Goal: Task Accomplishment & Management: Manage account settings

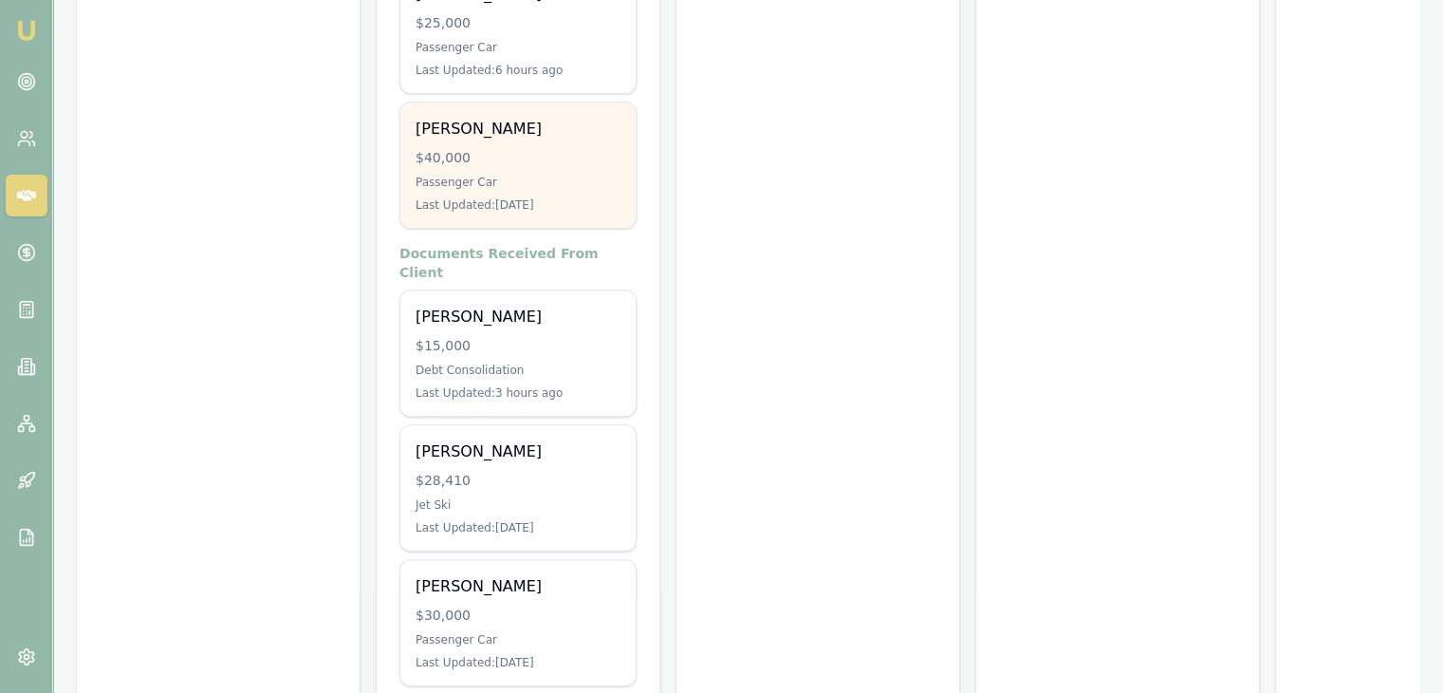
scroll to position [633, 0]
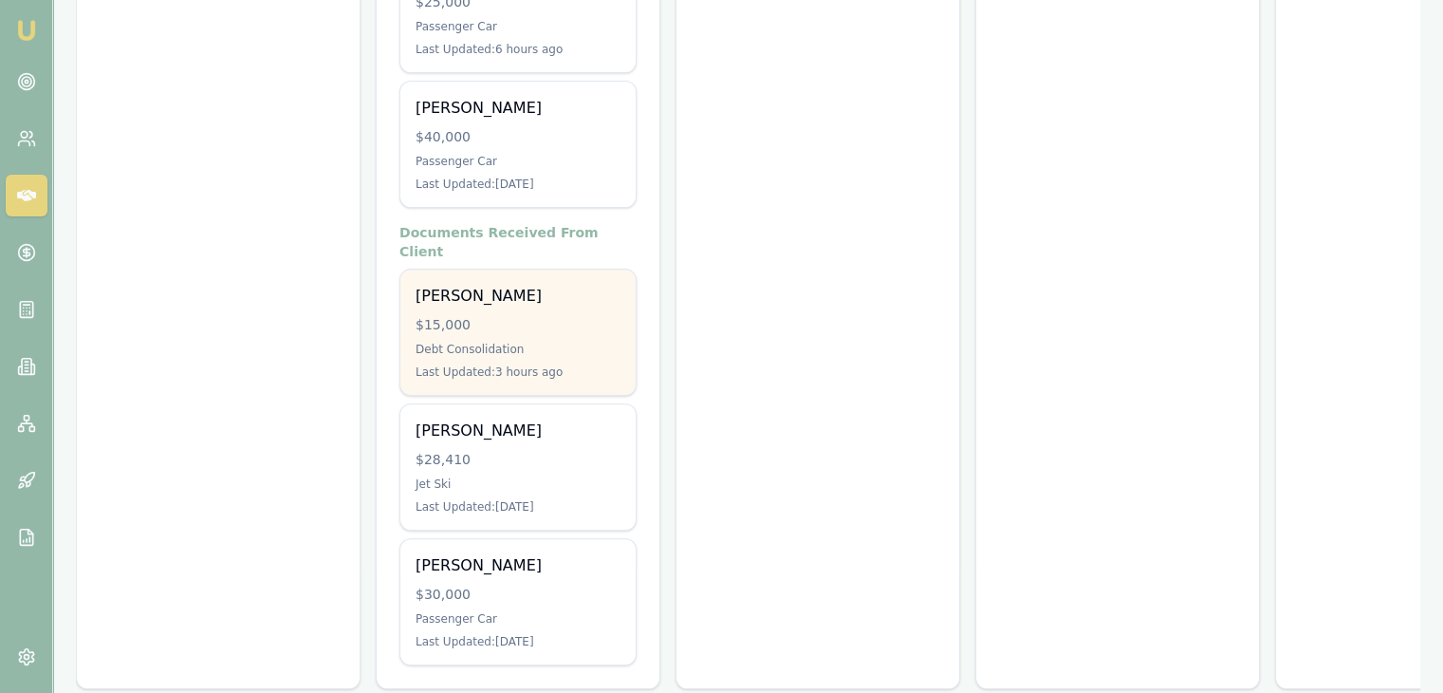
click at [523, 315] on div "$15,000" at bounding box center [518, 324] width 205 height 19
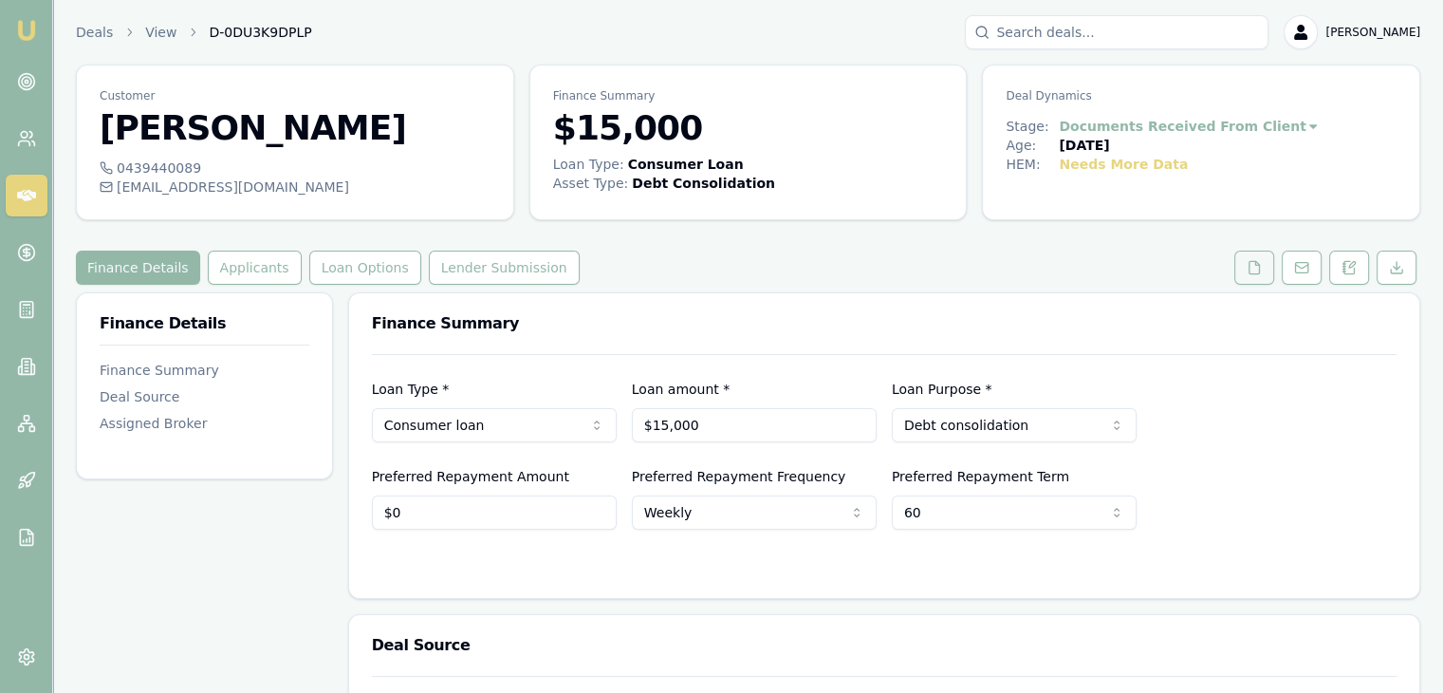
click at [1252, 268] on icon at bounding box center [1254, 267] width 15 height 15
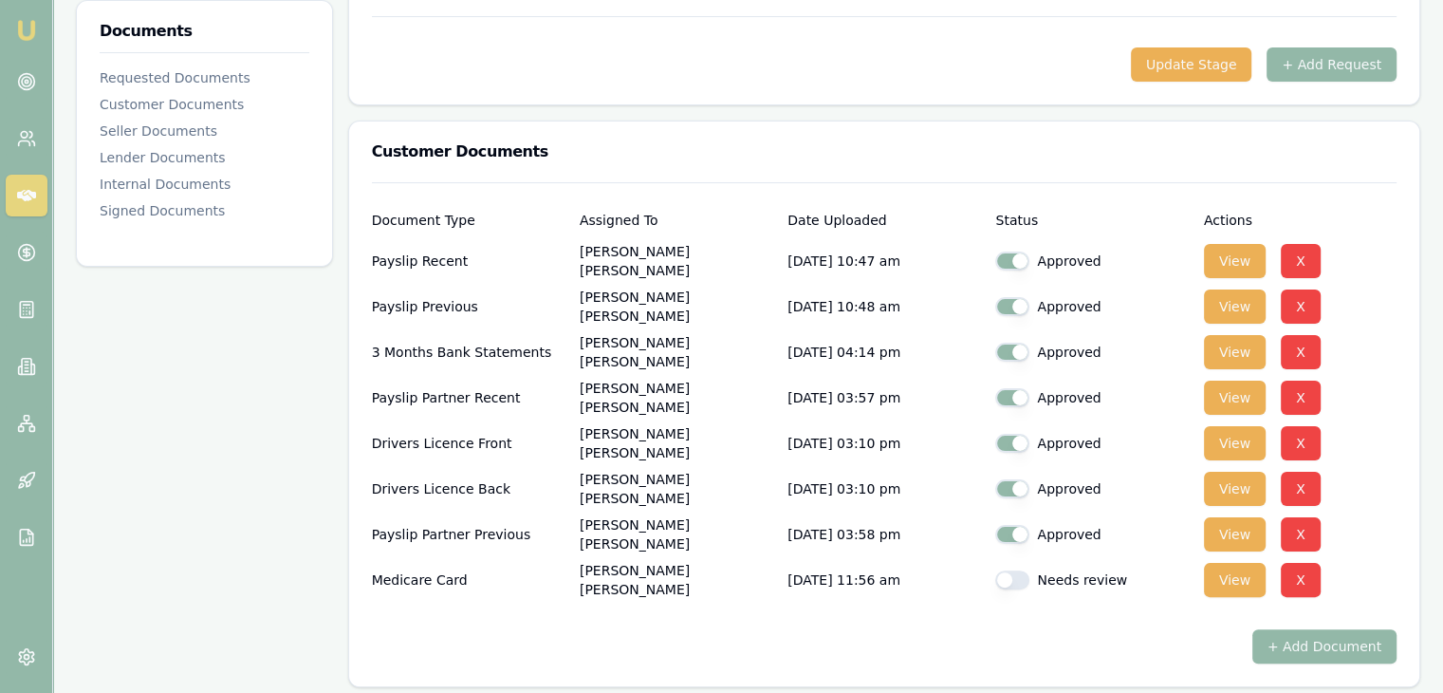
scroll to position [379, 0]
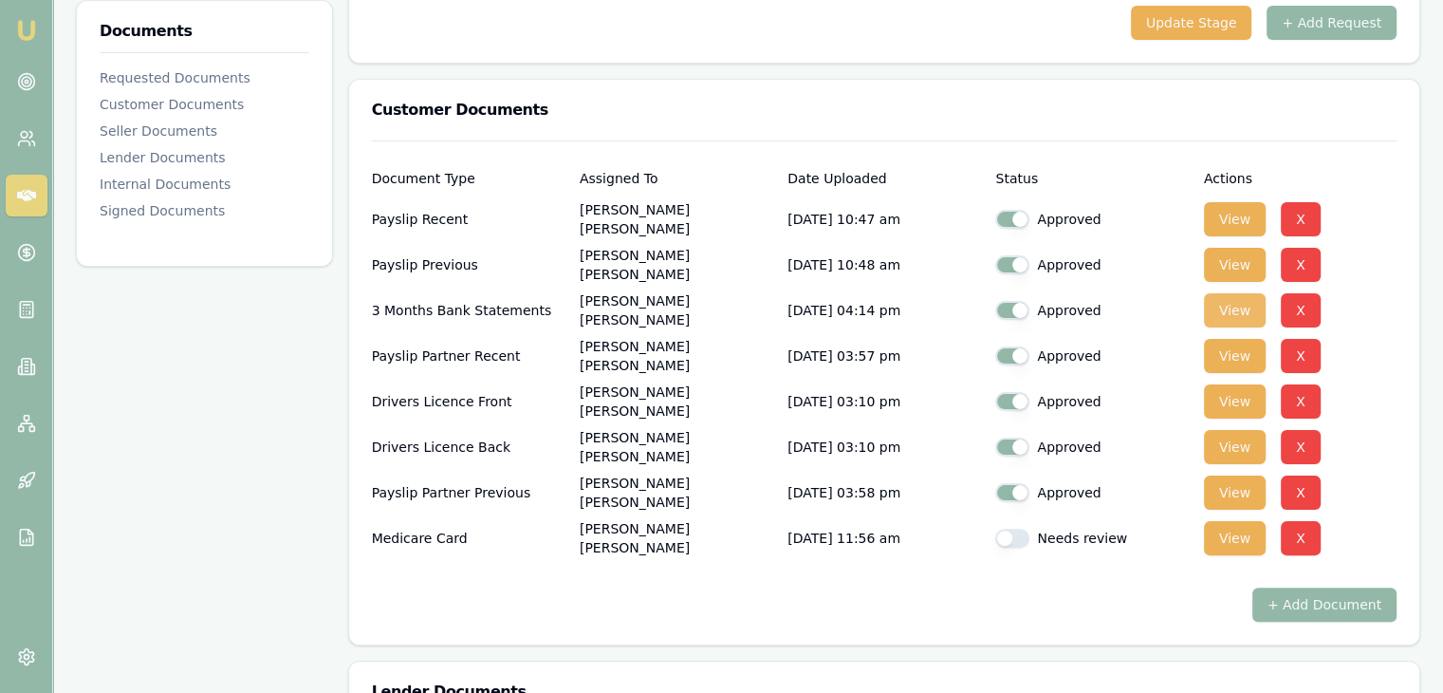
click at [1230, 310] on button "View" at bounding box center [1235, 310] width 62 height 34
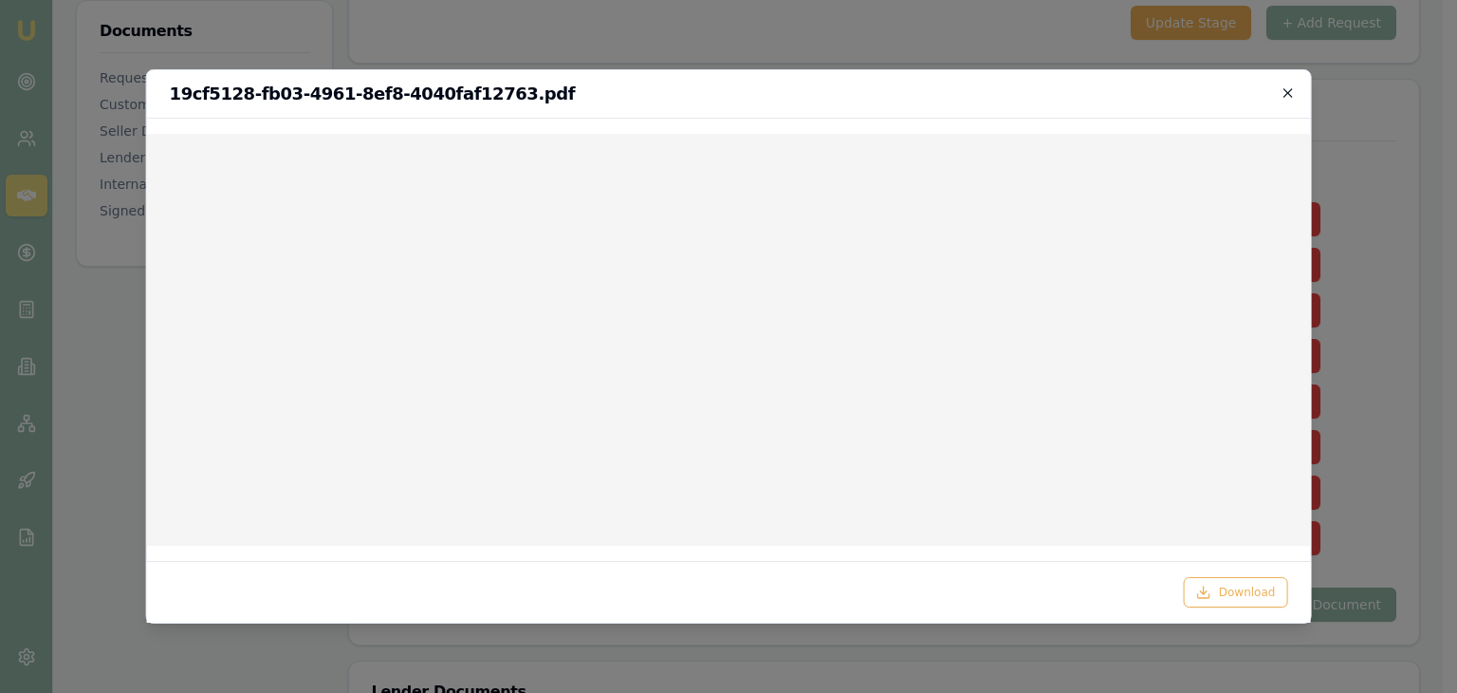
click at [1290, 91] on icon "button" at bounding box center [1288, 92] width 9 height 9
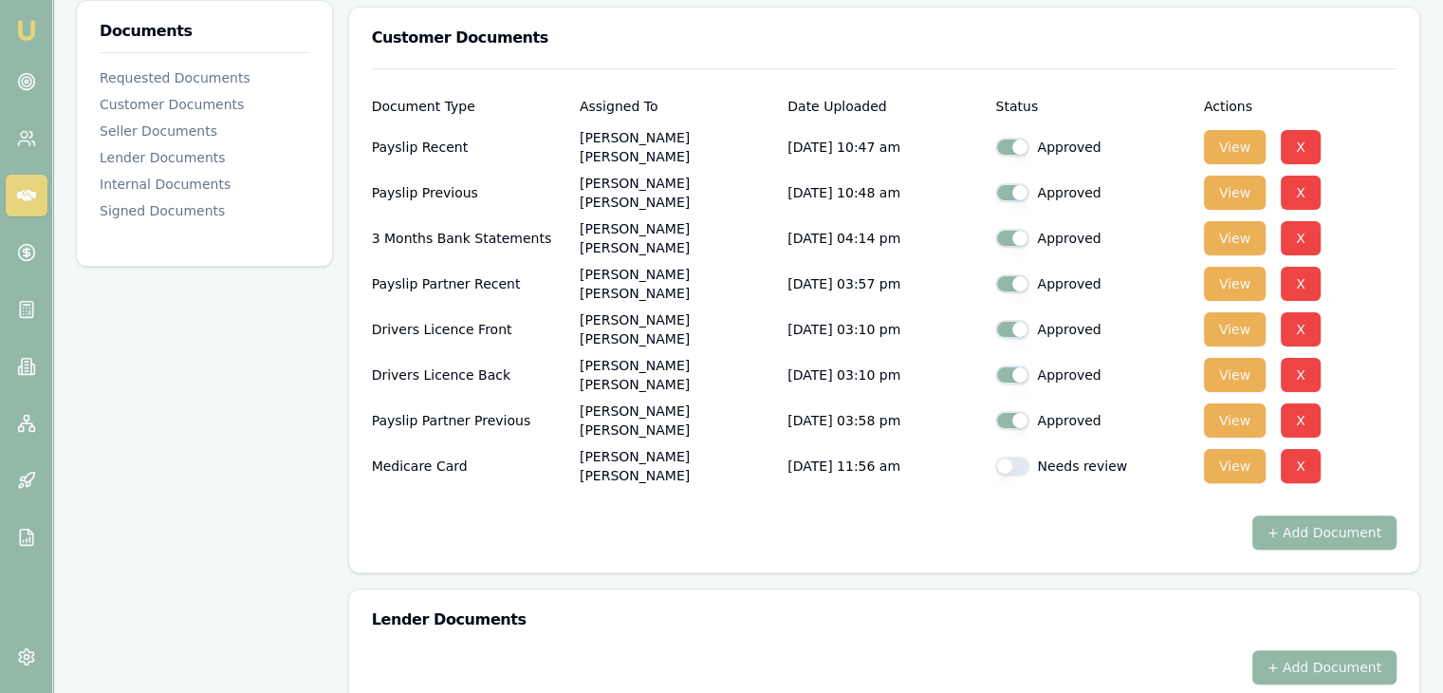
scroll to position [622, 0]
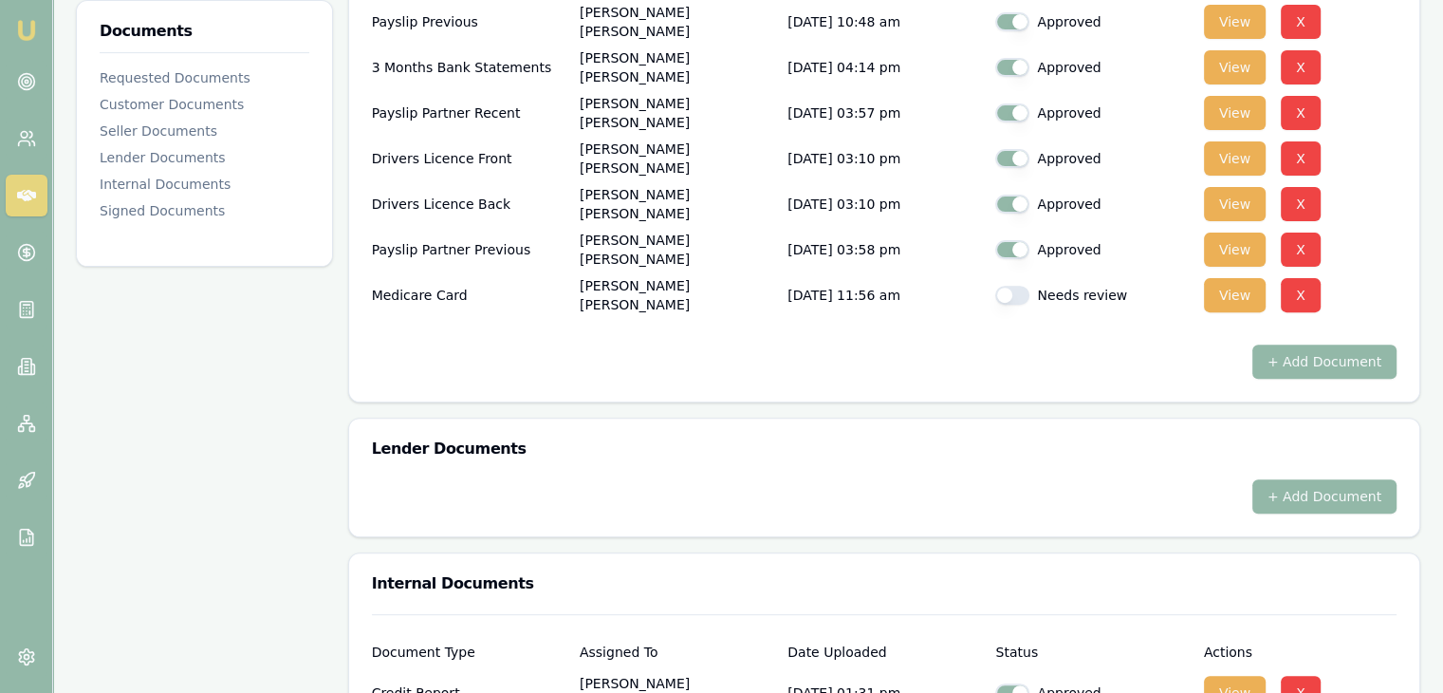
click at [1021, 295] on button "button" at bounding box center [1012, 295] width 34 height 19
checkbox input "true"
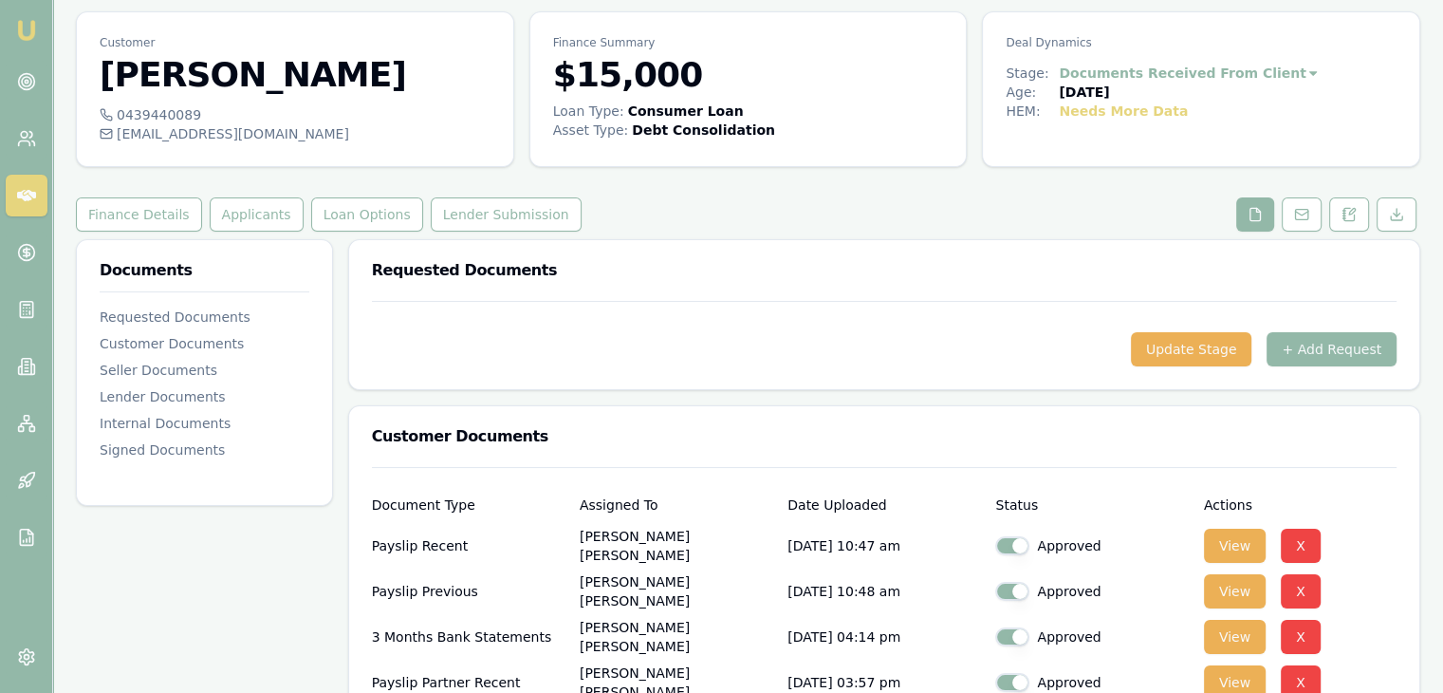
scroll to position [0, 0]
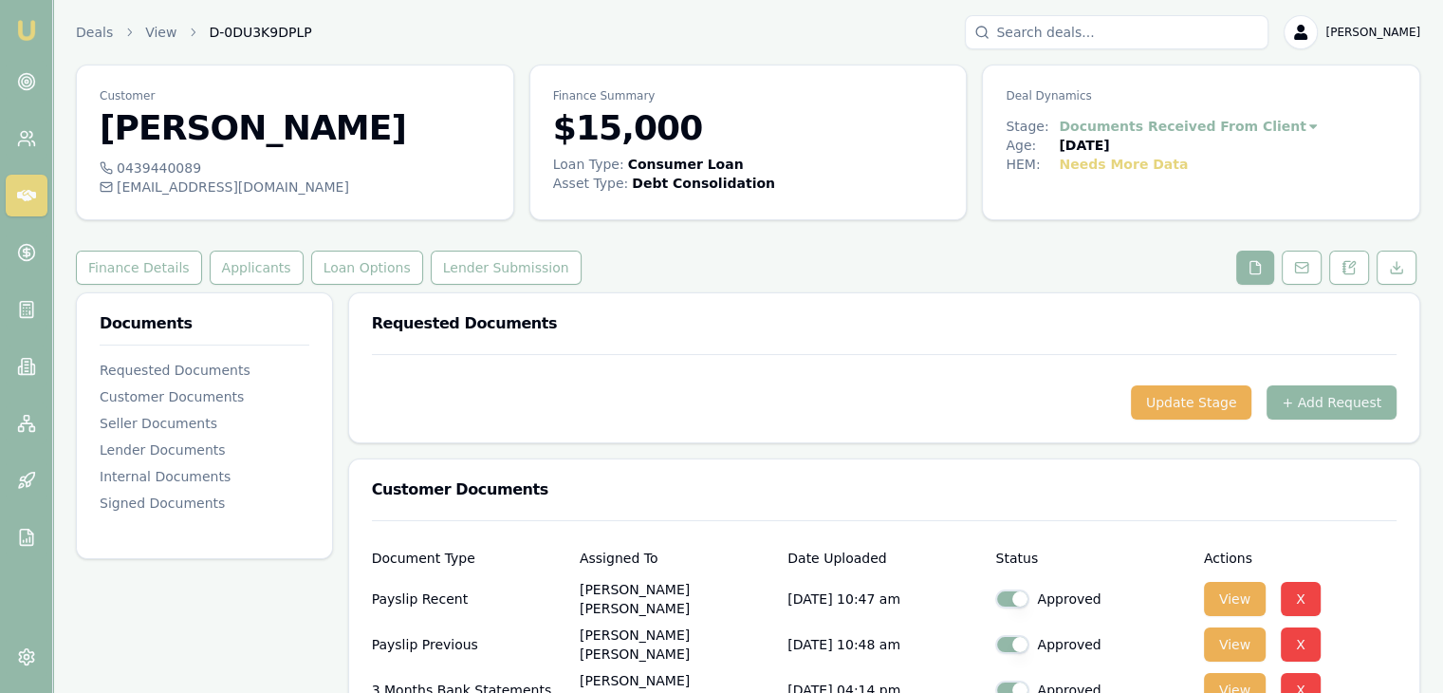
click at [1354, 399] on button "+ Add Request" at bounding box center [1332, 402] width 130 height 34
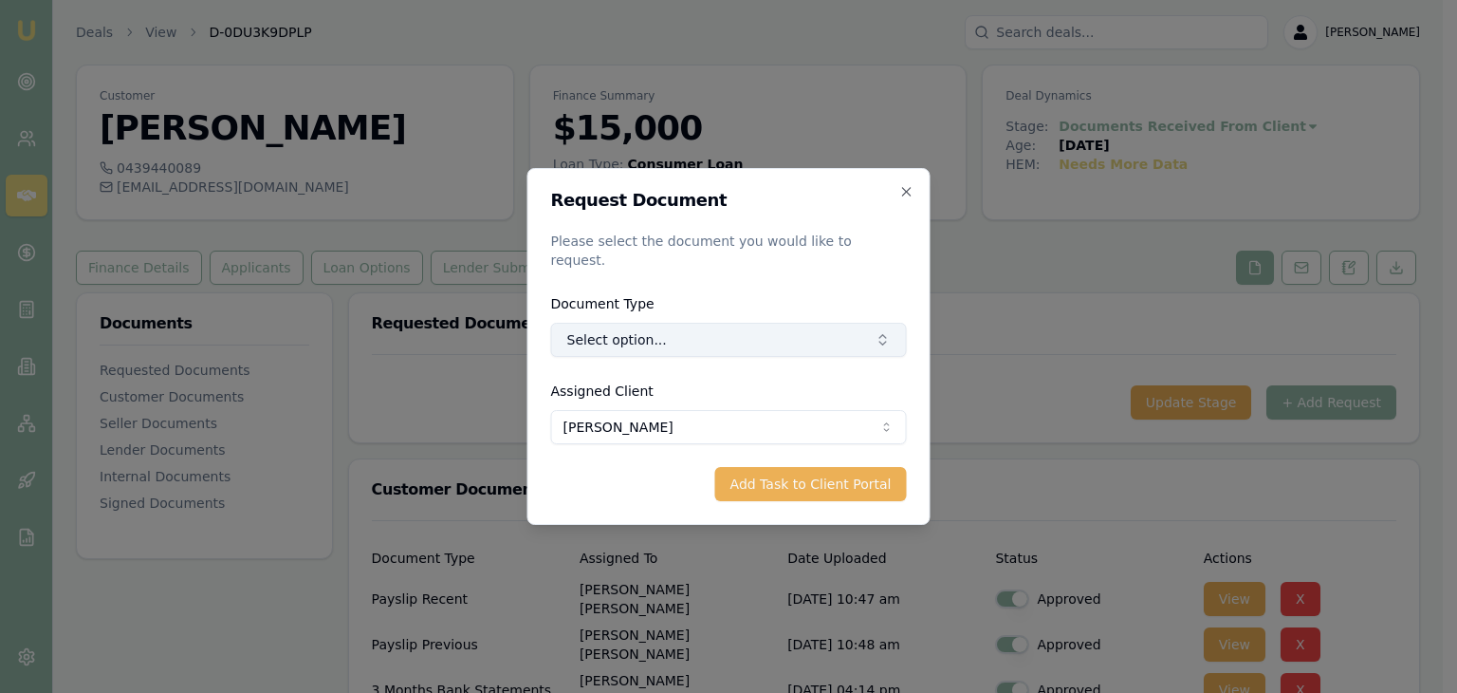
click at [598, 327] on button "Select option..." at bounding box center [729, 340] width 356 height 34
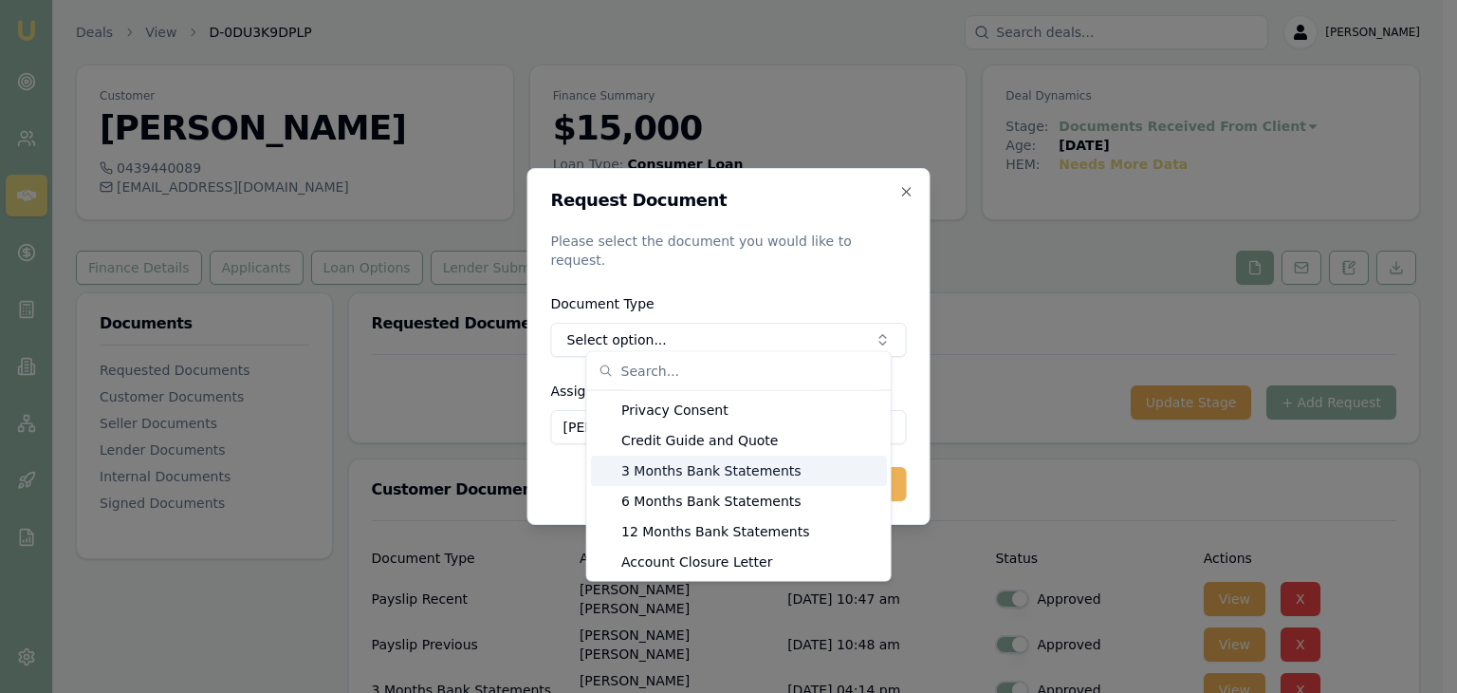
click at [651, 469] on div "3 Months Bank Statements" at bounding box center [739, 470] width 296 height 30
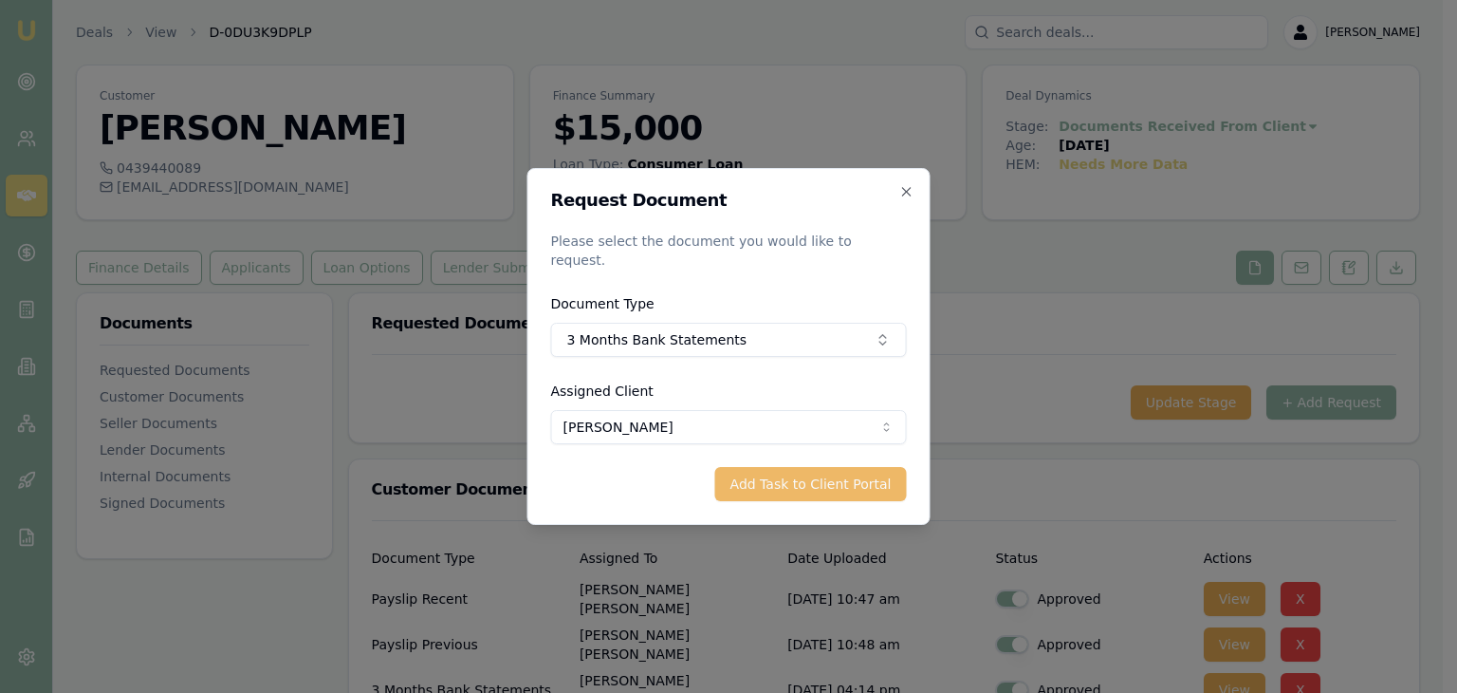
click at [777, 473] on button "Add Task to Client Portal" at bounding box center [811, 484] width 192 height 34
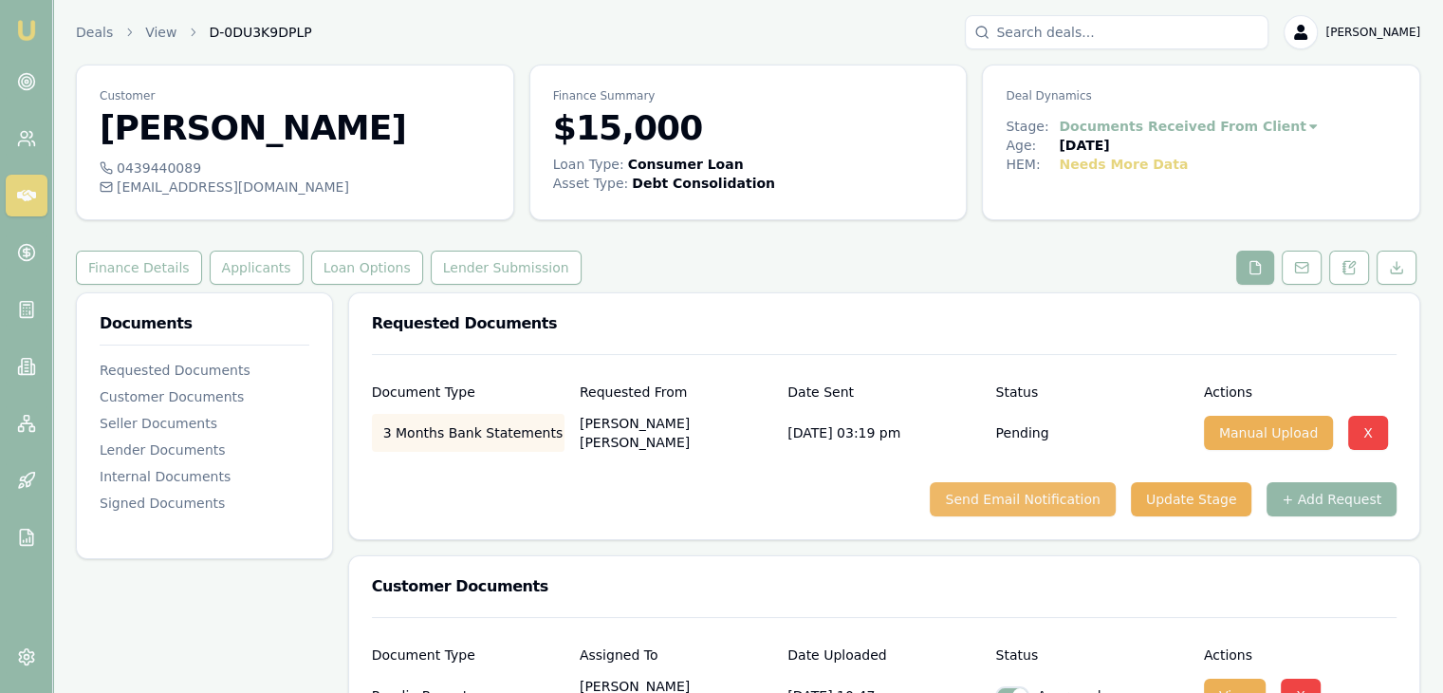
click at [1017, 496] on button "Send Email Notification" at bounding box center [1022, 499] width 185 height 34
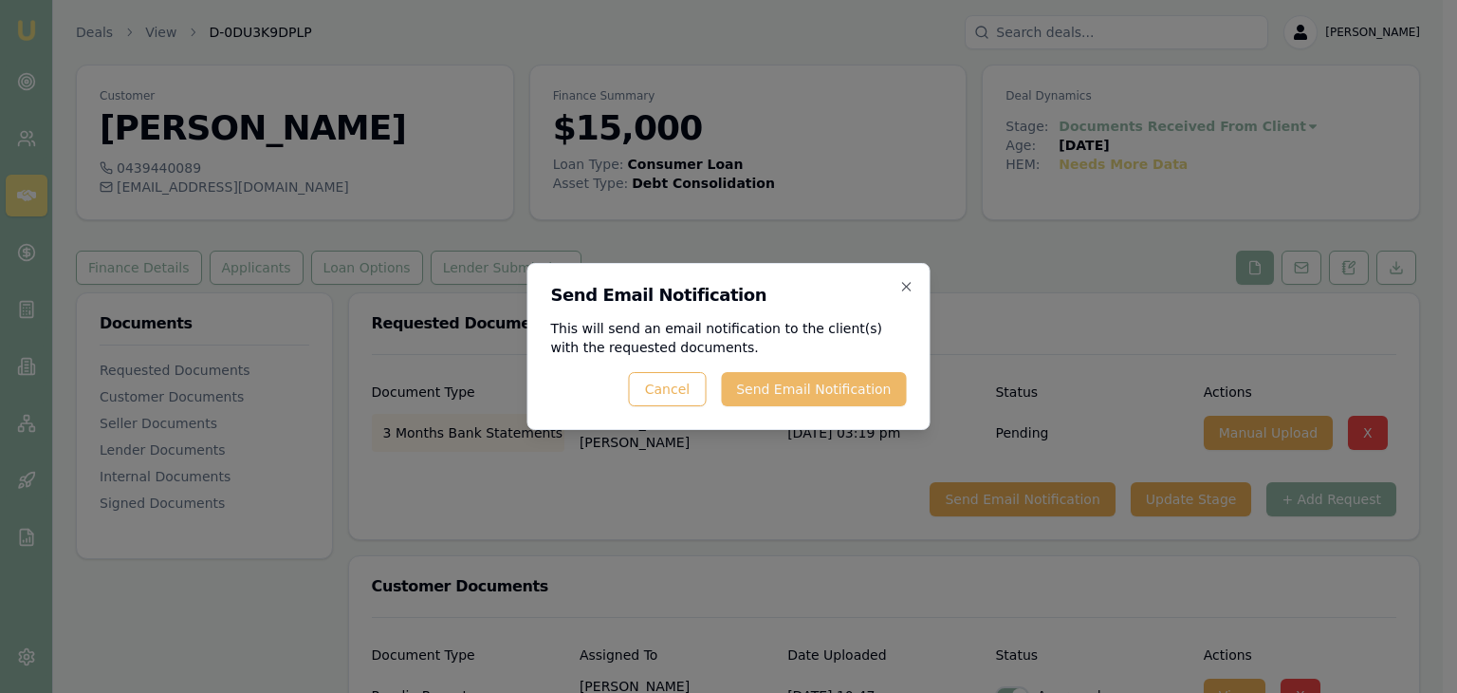
click at [783, 391] on button "Send Email Notification" at bounding box center [813, 389] width 185 height 34
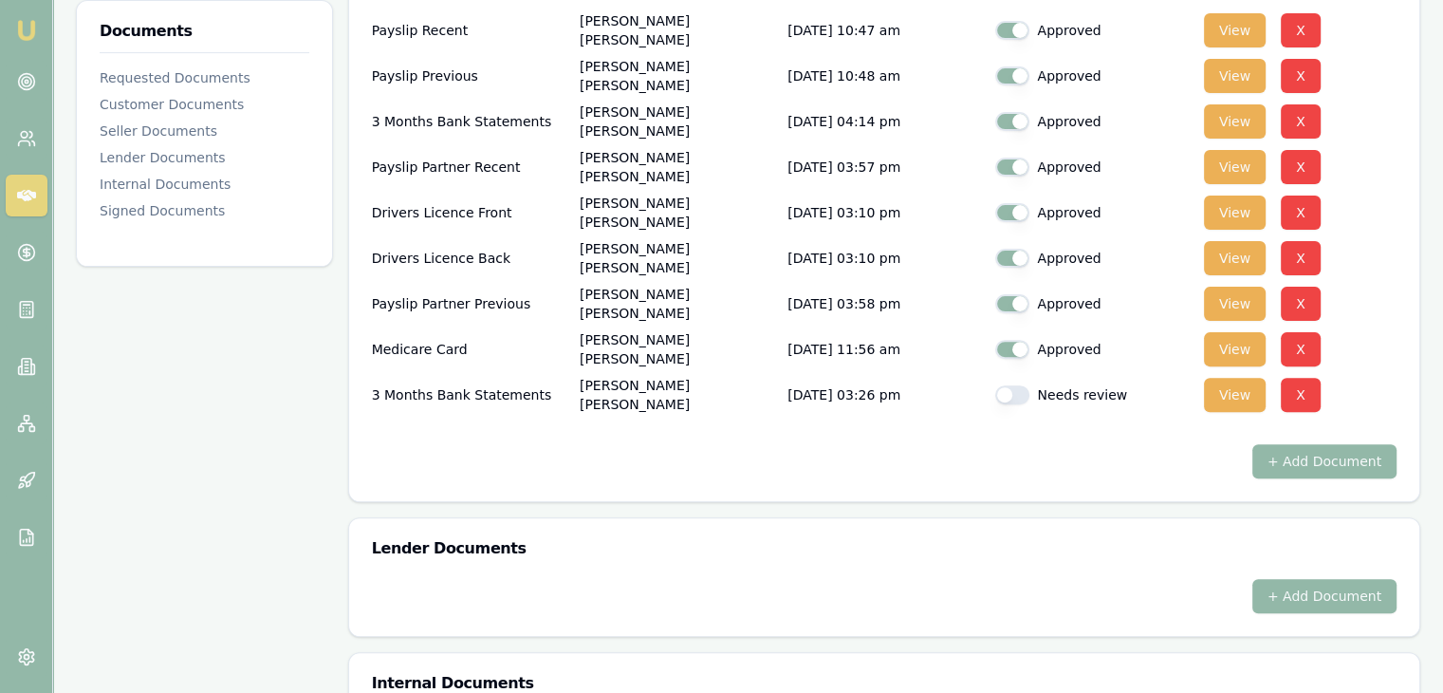
scroll to position [569, 0]
click at [1226, 397] on button "View" at bounding box center [1235, 394] width 62 height 34
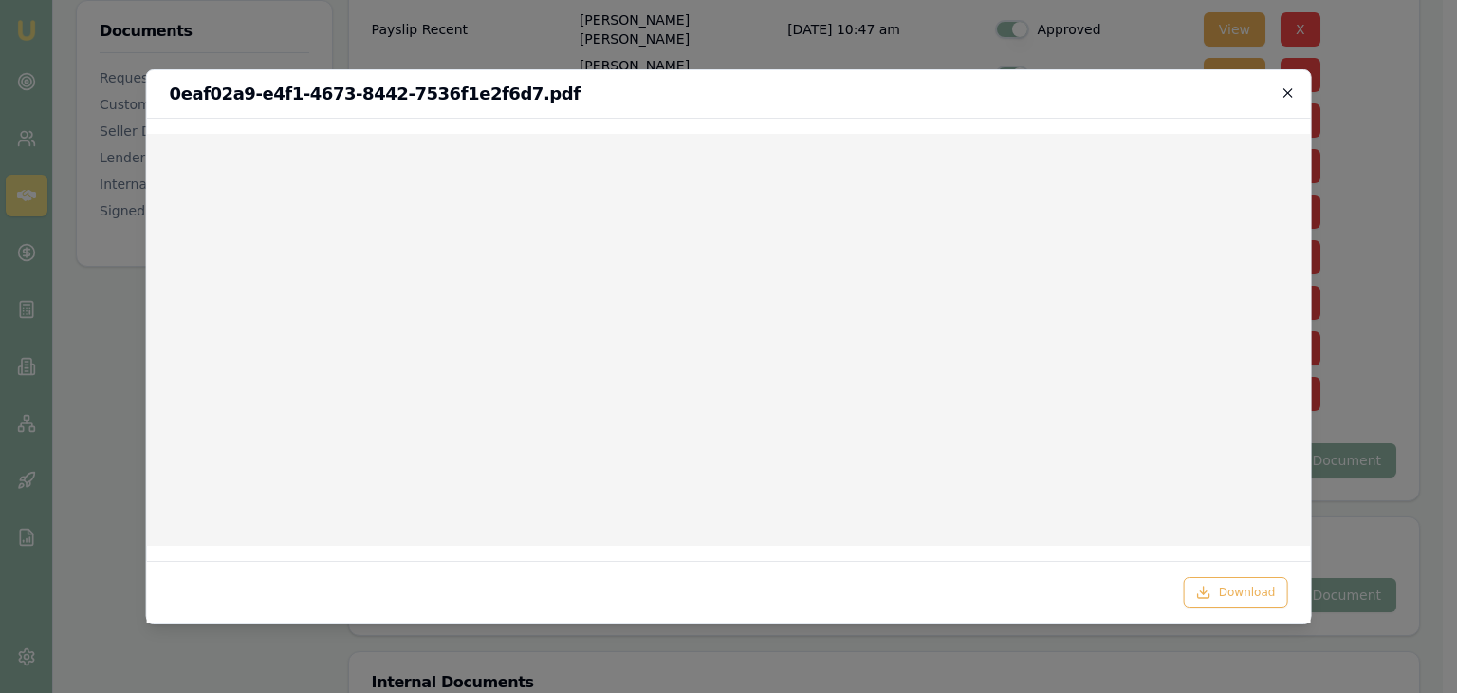
click at [1285, 92] on icon "button" at bounding box center [1287, 92] width 15 height 15
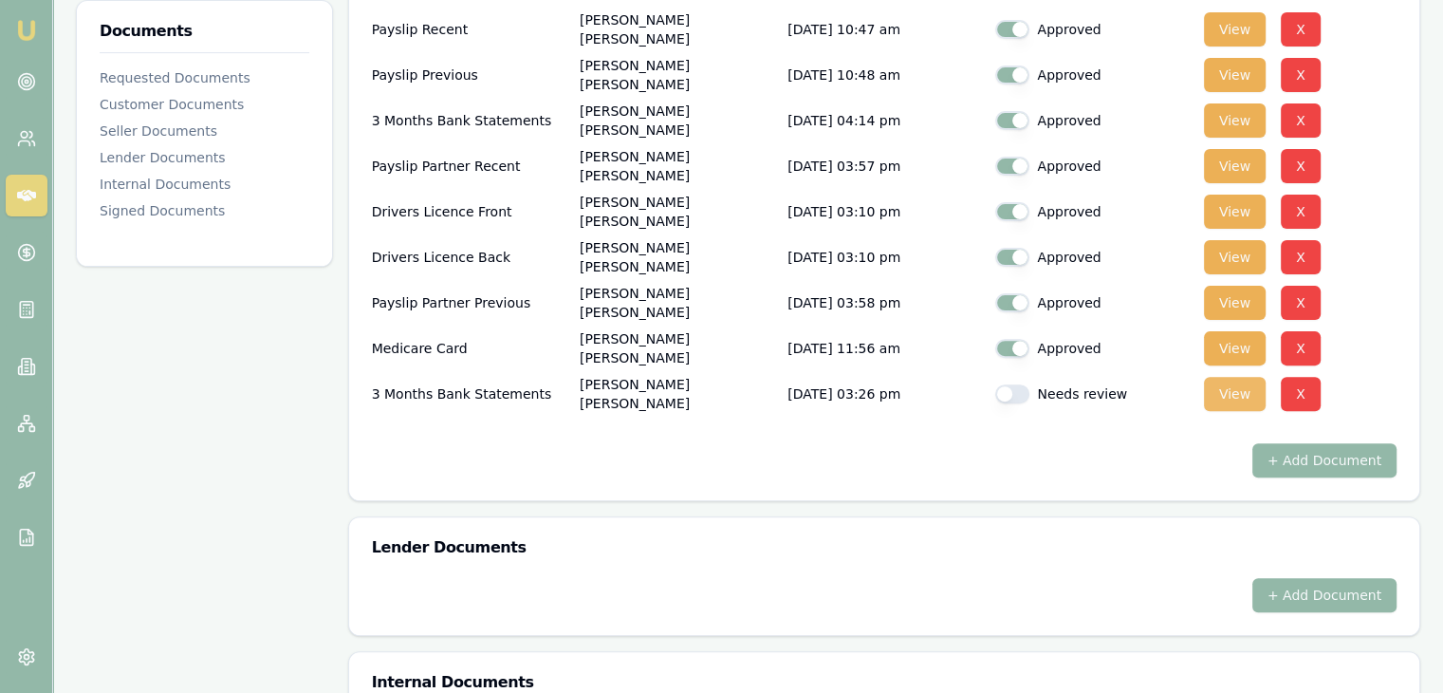
click at [1227, 401] on button "View" at bounding box center [1235, 394] width 62 height 34
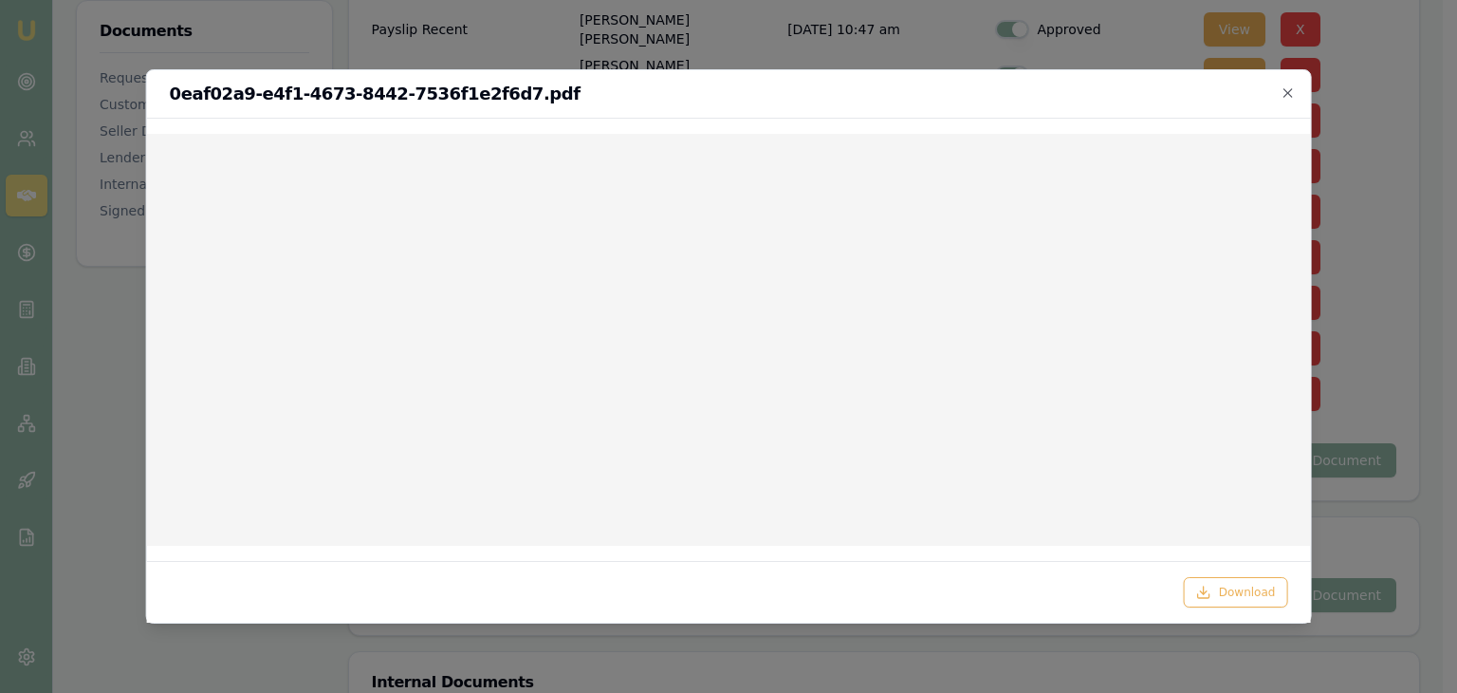
click at [1372, 217] on div at bounding box center [728, 346] width 1457 height 693
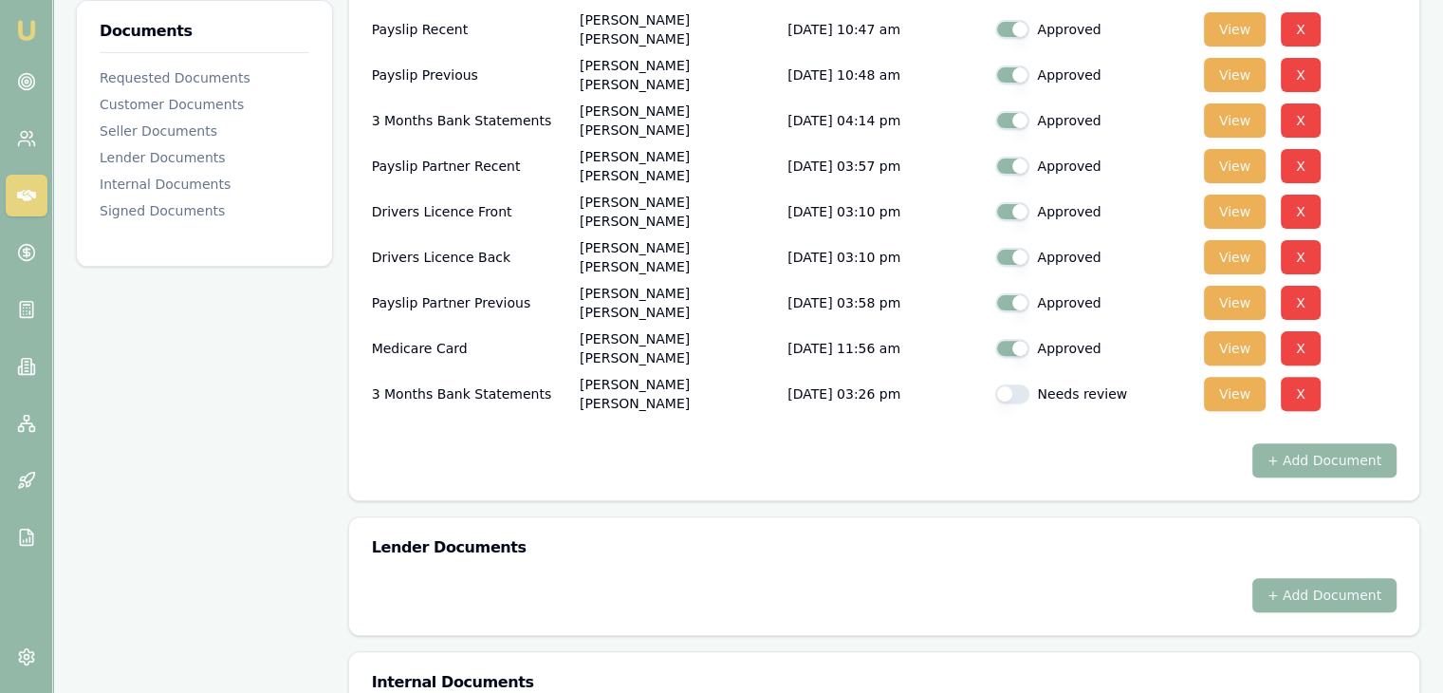
click at [1026, 394] on button "button" at bounding box center [1012, 393] width 34 height 19
checkbox input "true"
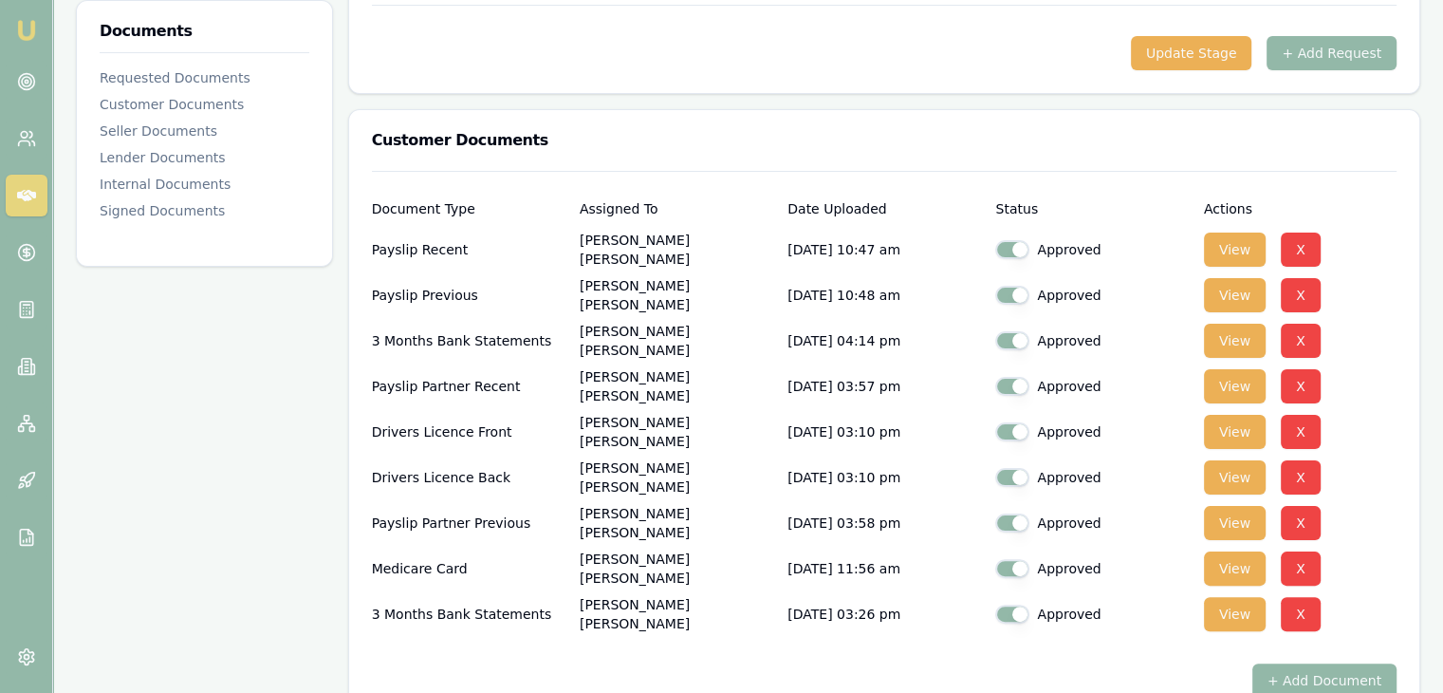
scroll to position [379, 0]
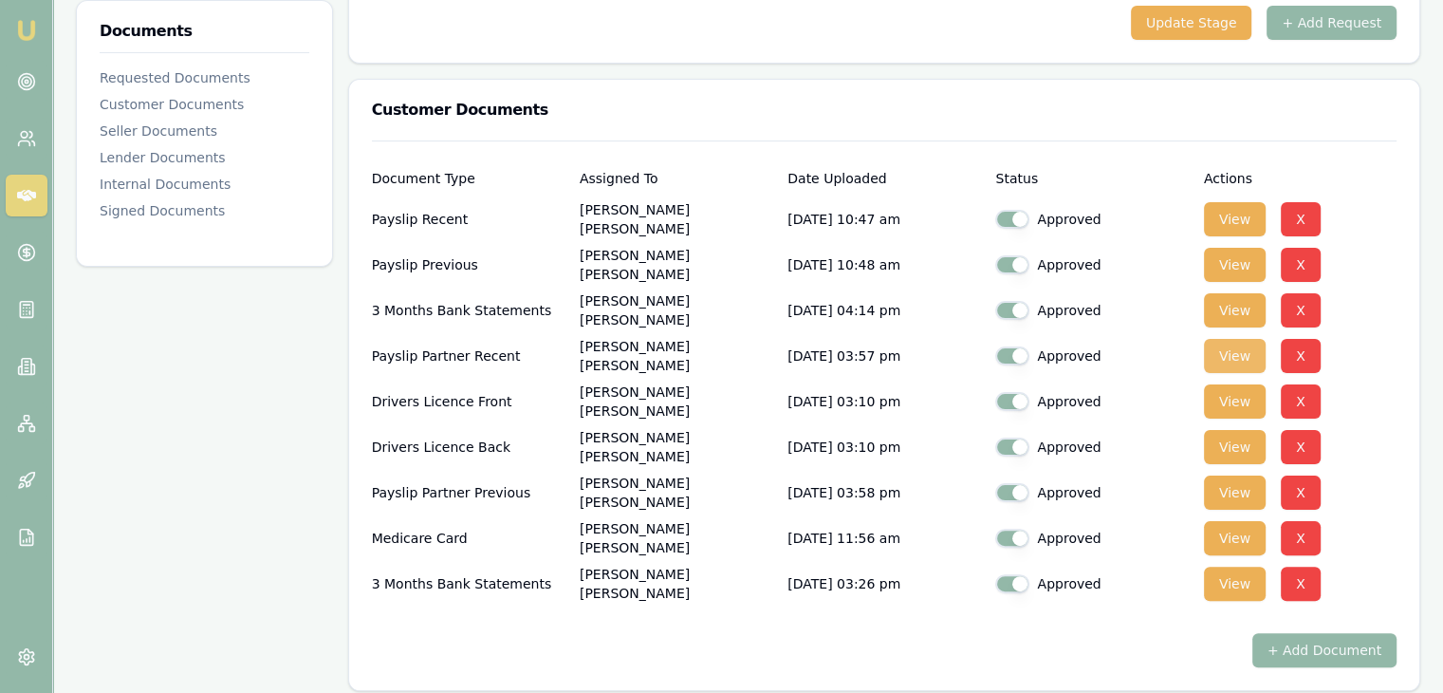
click at [1234, 352] on button "View" at bounding box center [1235, 356] width 62 height 34
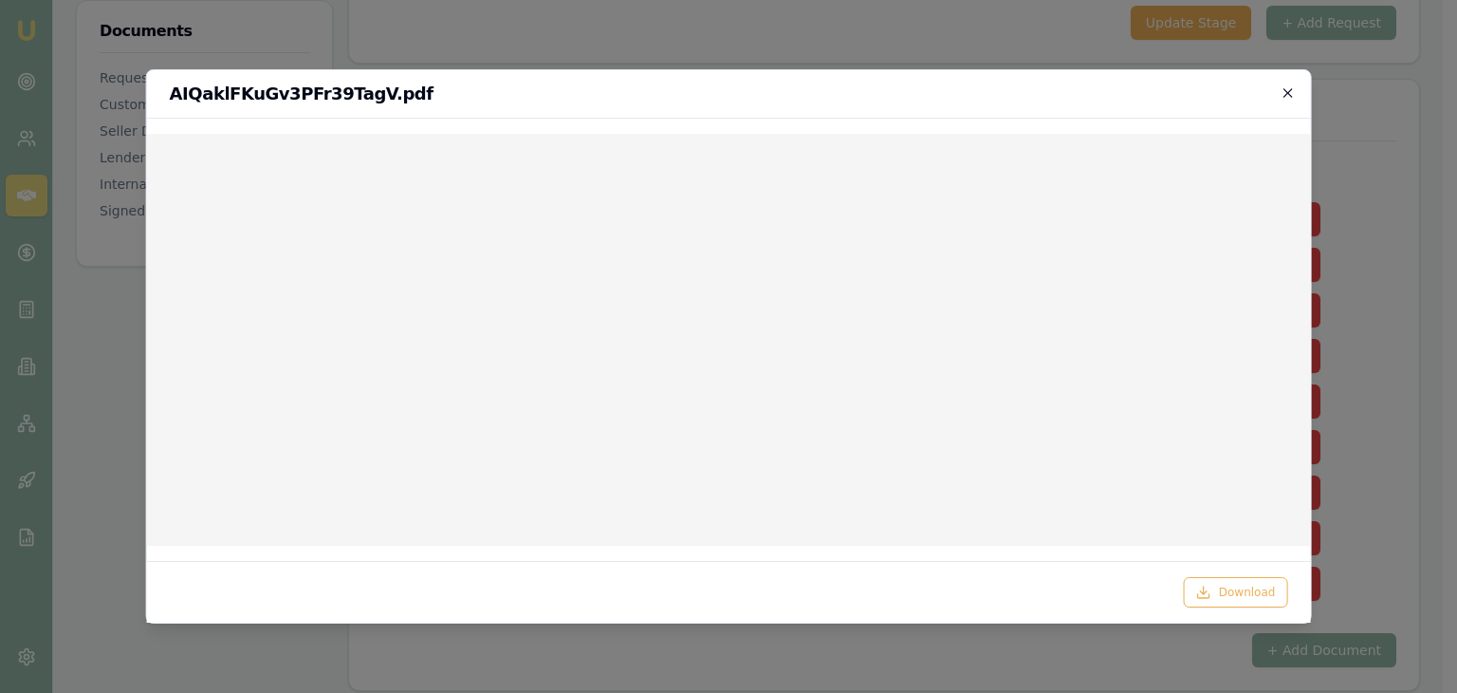
click at [1293, 89] on icon "button" at bounding box center [1287, 92] width 15 height 15
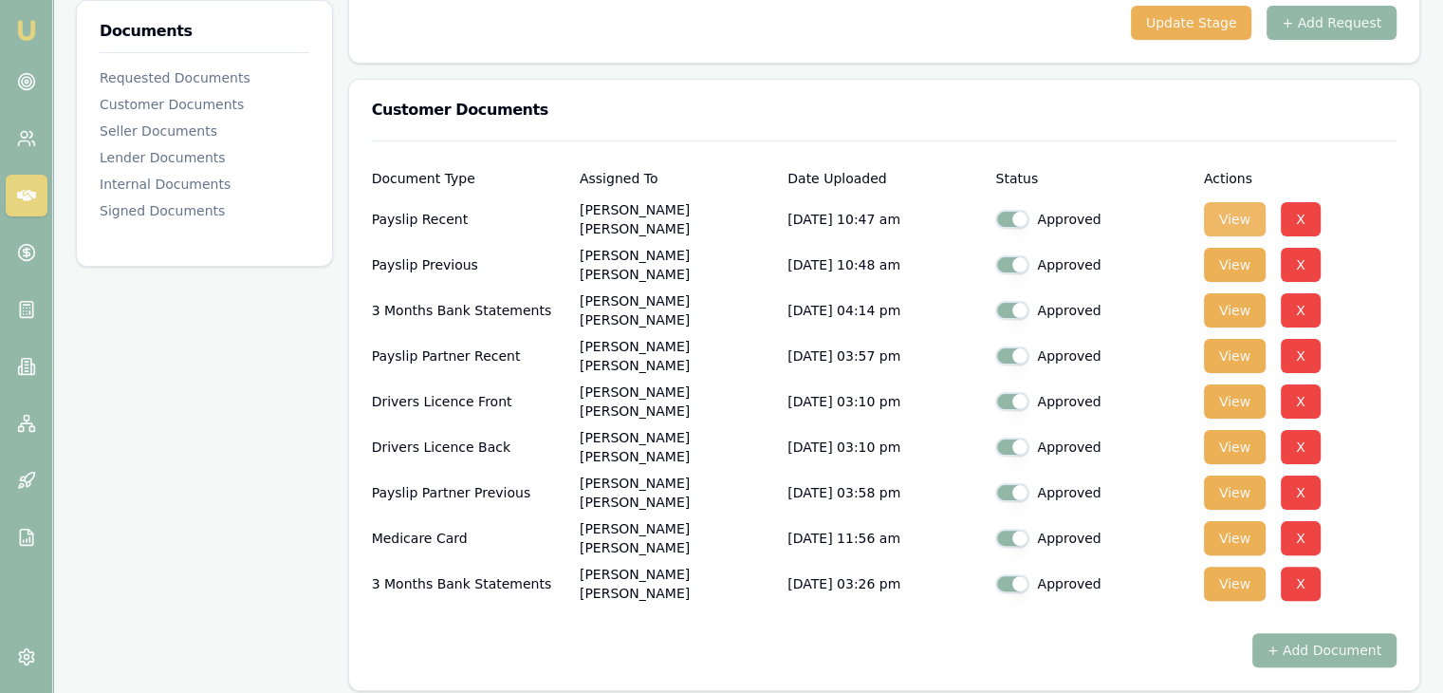
click at [1246, 213] on button "View" at bounding box center [1235, 219] width 62 height 34
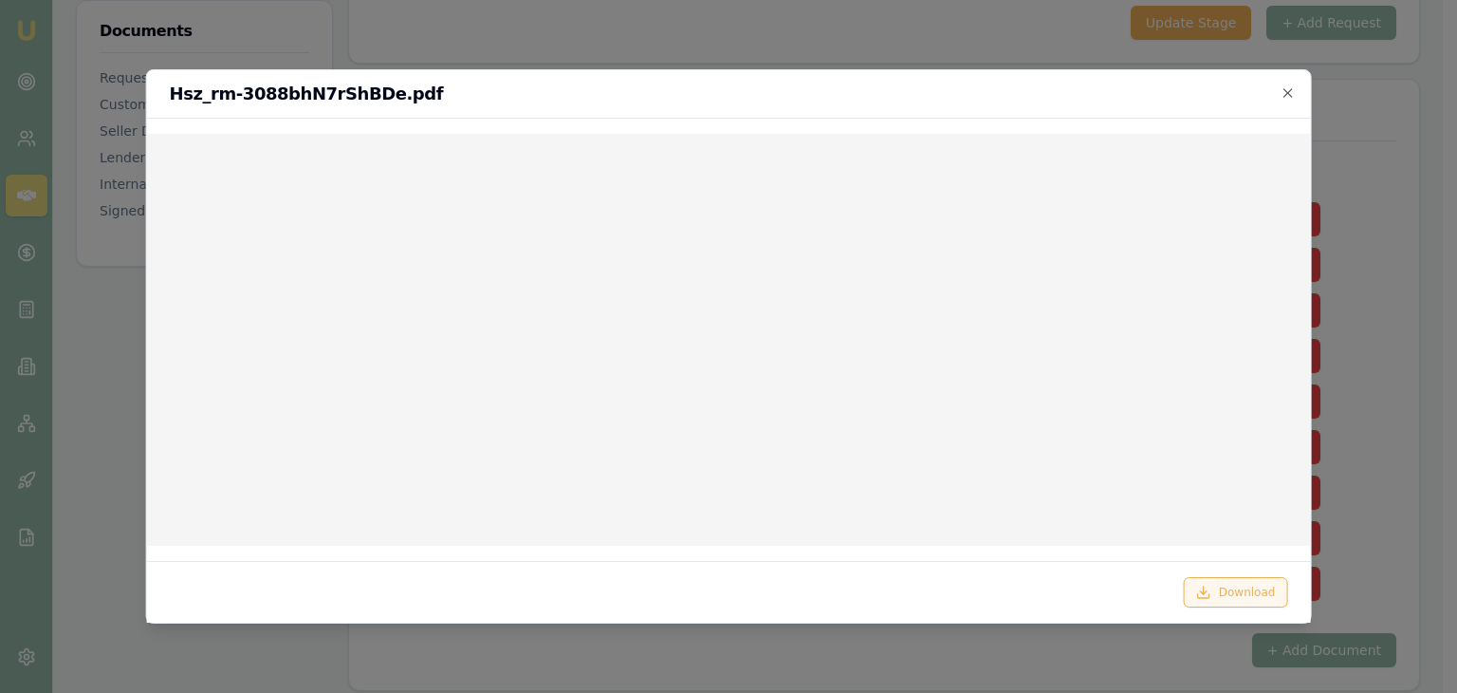
click at [1218, 589] on button "Download" at bounding box center [1236, 592] width 104 height 30
click at [1418, 386] on div at bounding box center [728, 346] width 1457 height 693
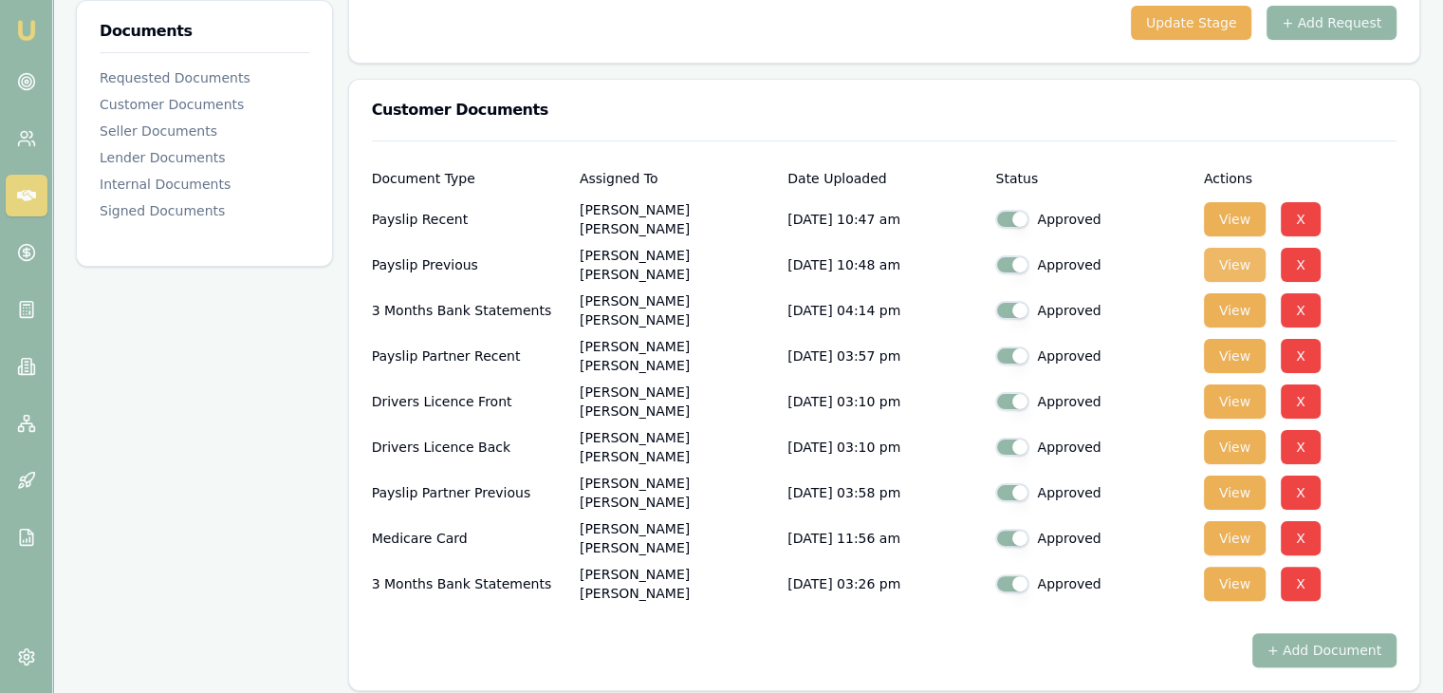
click at [1236, 265] on button "View" at bounding box center [1235, 265] width 62 height 34
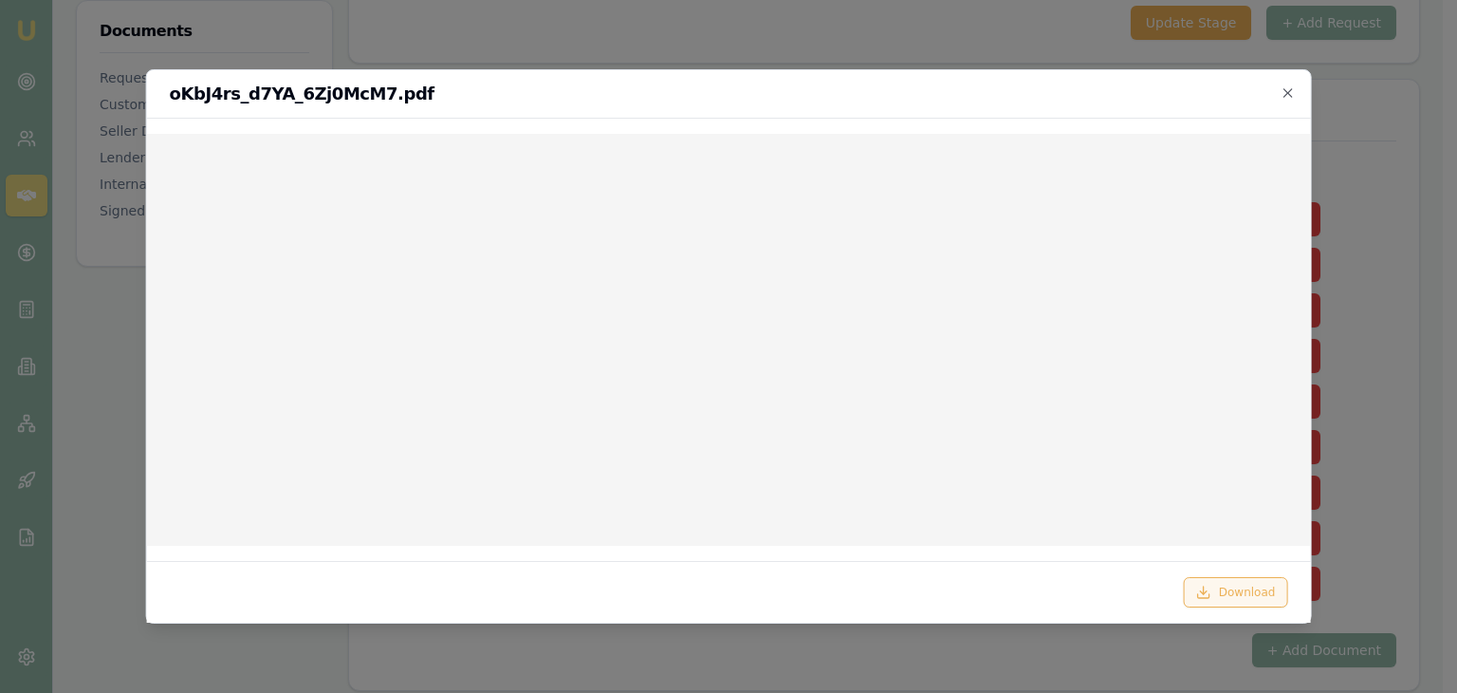
click at [1248, 589] on button "Download" at bounding box center [1236, 592] width 104 height 30
click at [1289, 88] on icon "button" at bounding box center [1287, 92] width 15 height 15
